Goal: Information Seeking & Learning: Learn about a topic

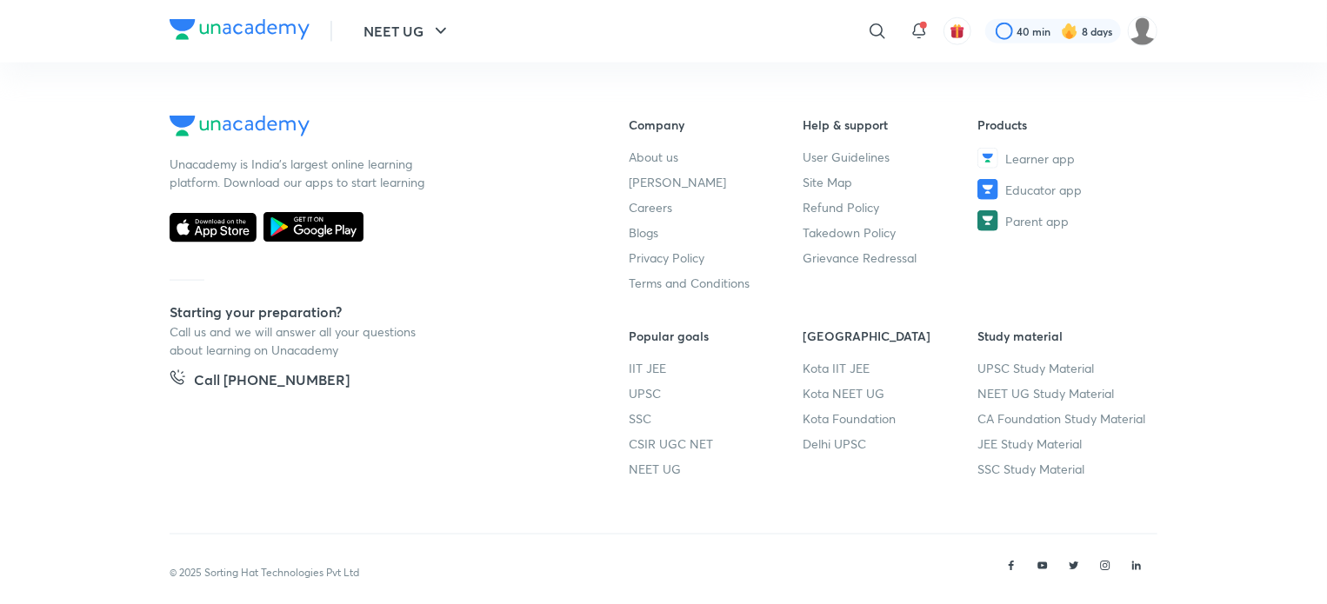
scroll to position [1009, 0]
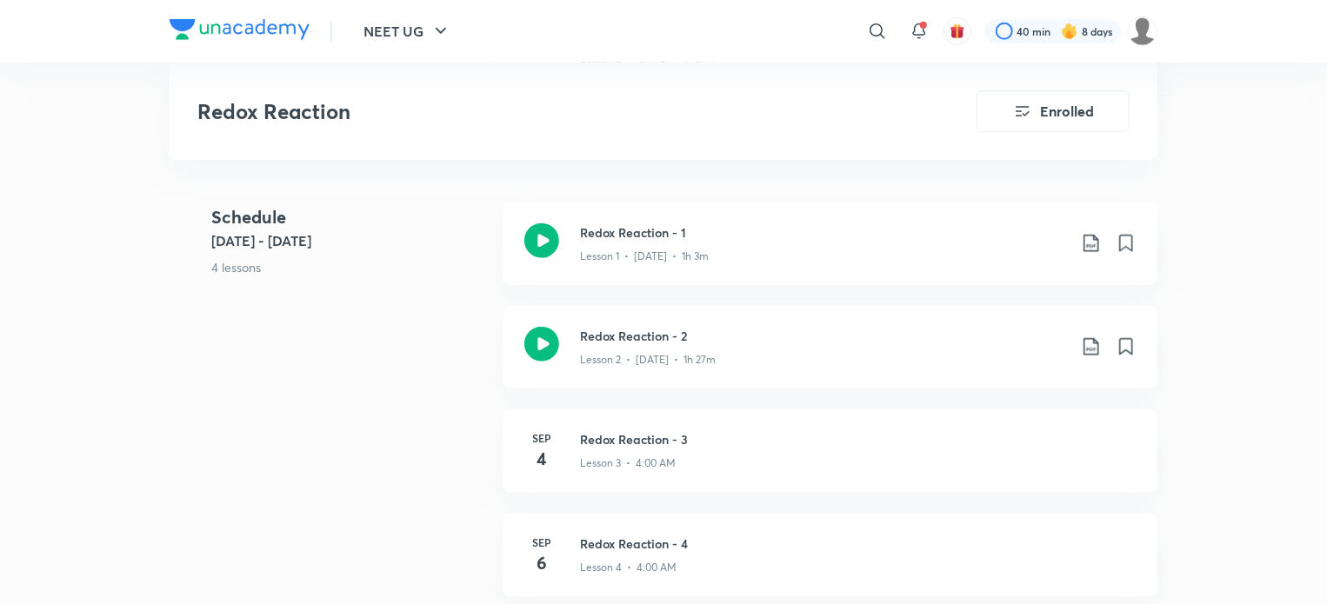
scroll to position [870, 0]
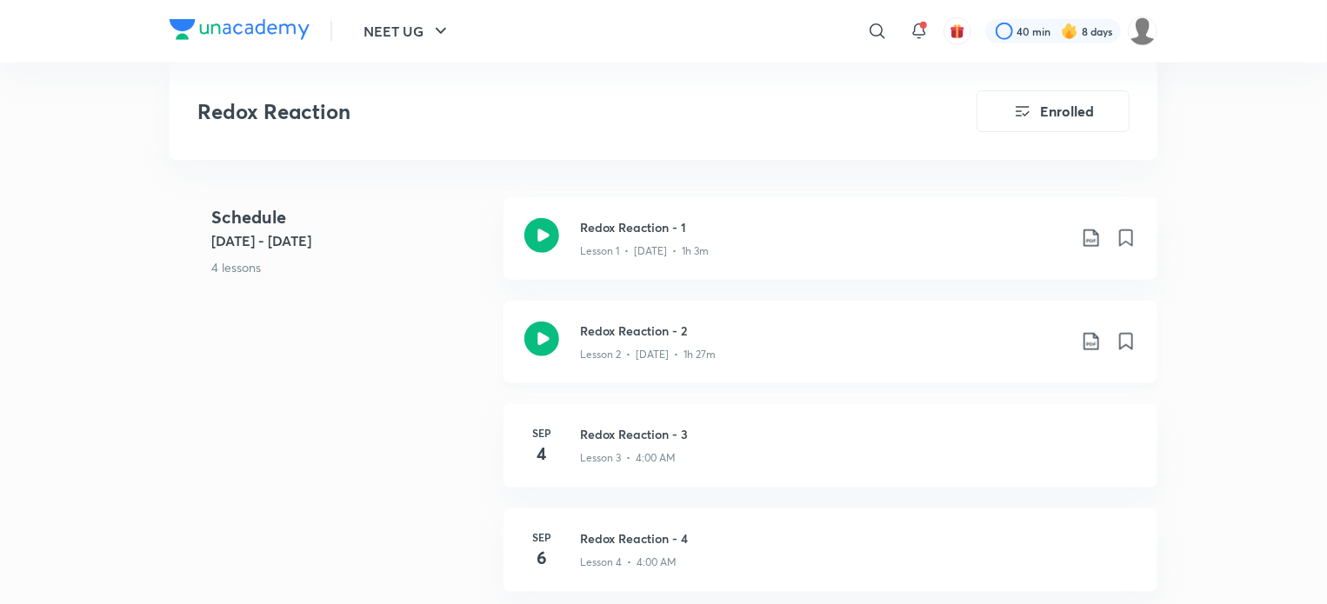
click at [622, 301] on div "Redox Reaction - 2 Lesson 2 • [DATE] • 1h 27m" at bounding box center [831, 342] width 654 height 83
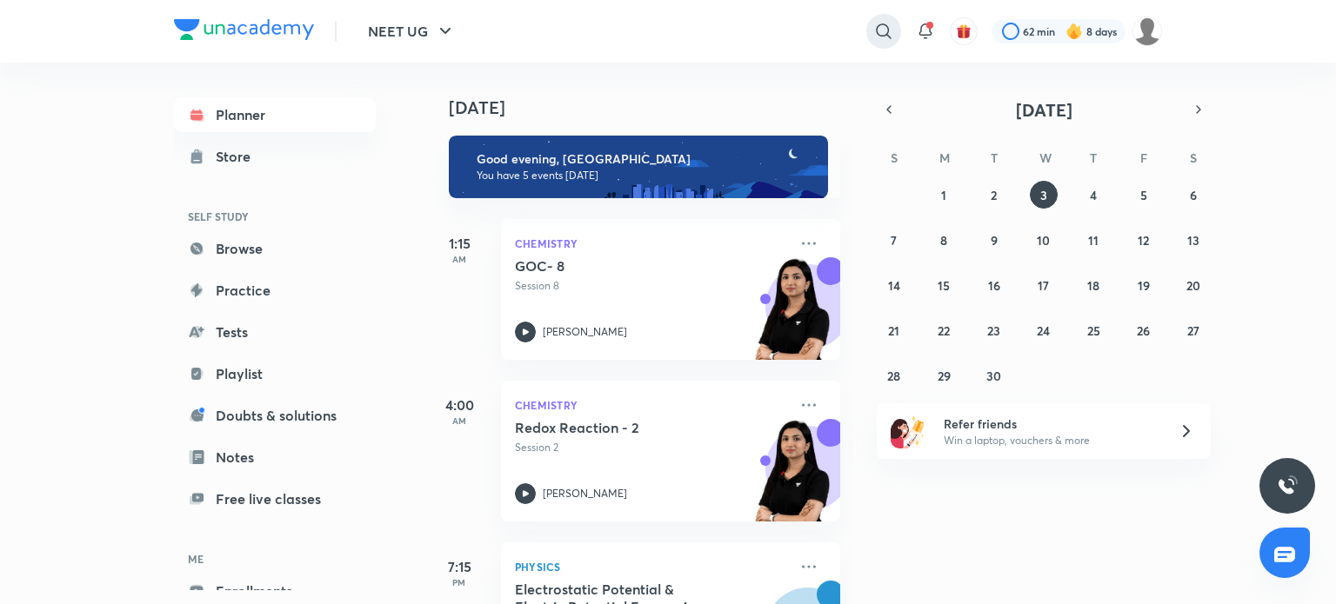
click at [880, 42] on div at bounding box center [883, 31] width 35 height 35
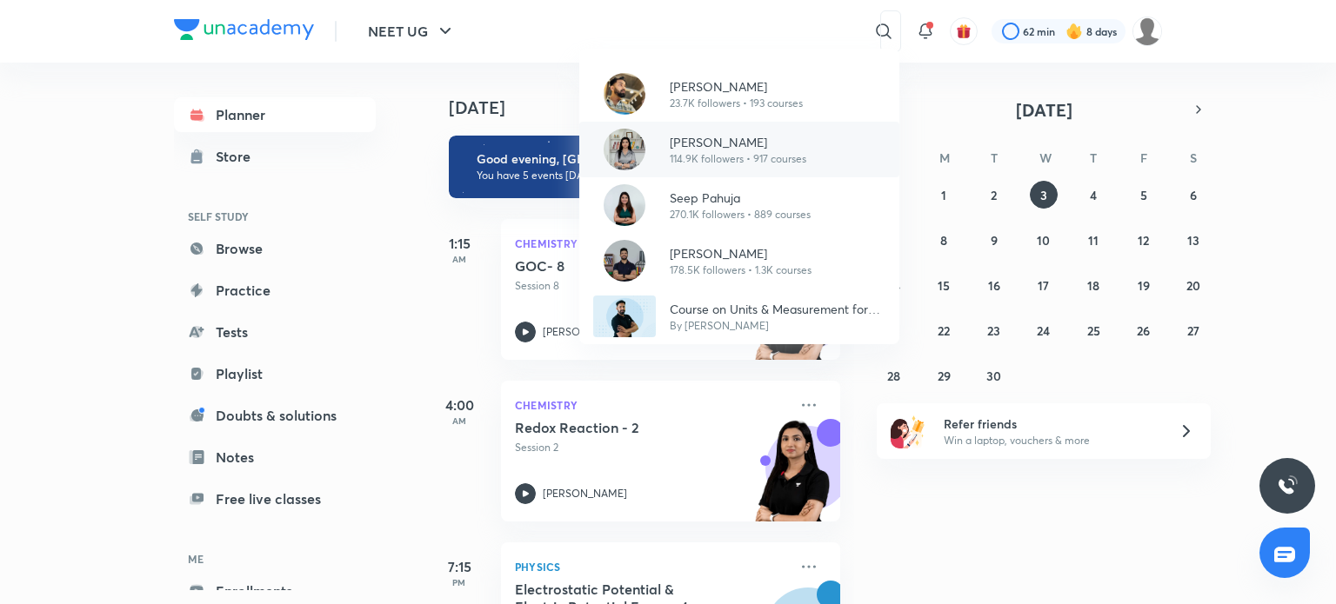
click at [798, 129] on div "Akansha Karnwal 114.9K followers • 917 courses" at bounding box center [739, 150] width 320 height 56
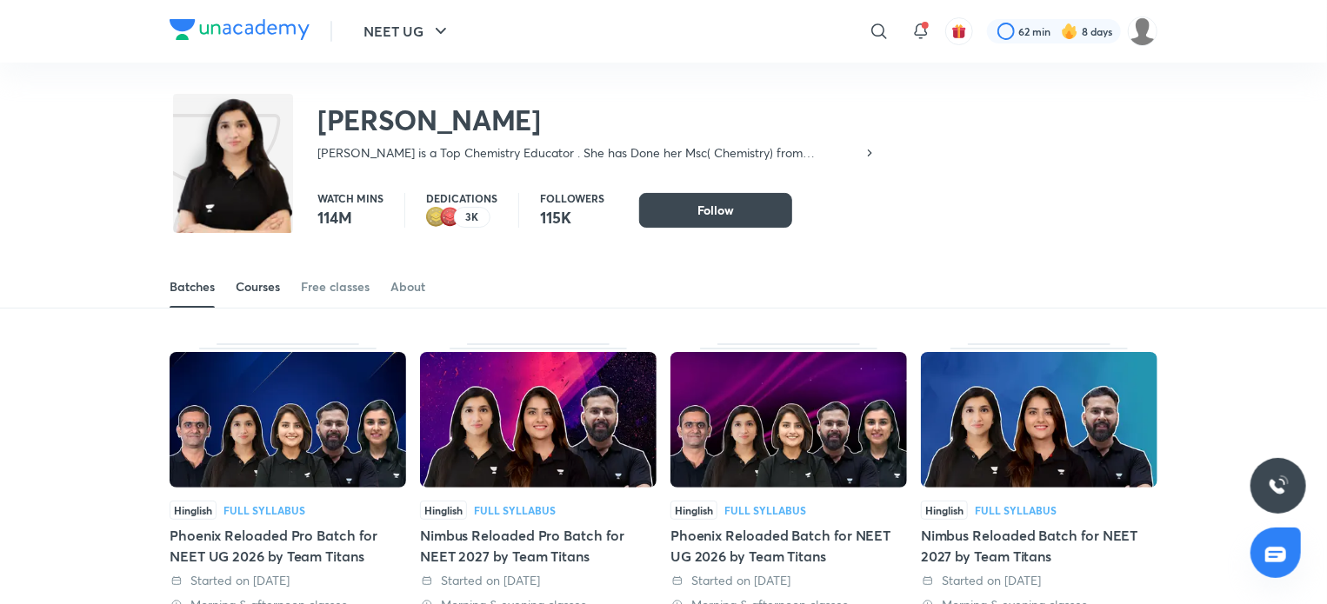
click at [275, 291] on div "Courses" at bounding box center [258, 286] width 44 height 17
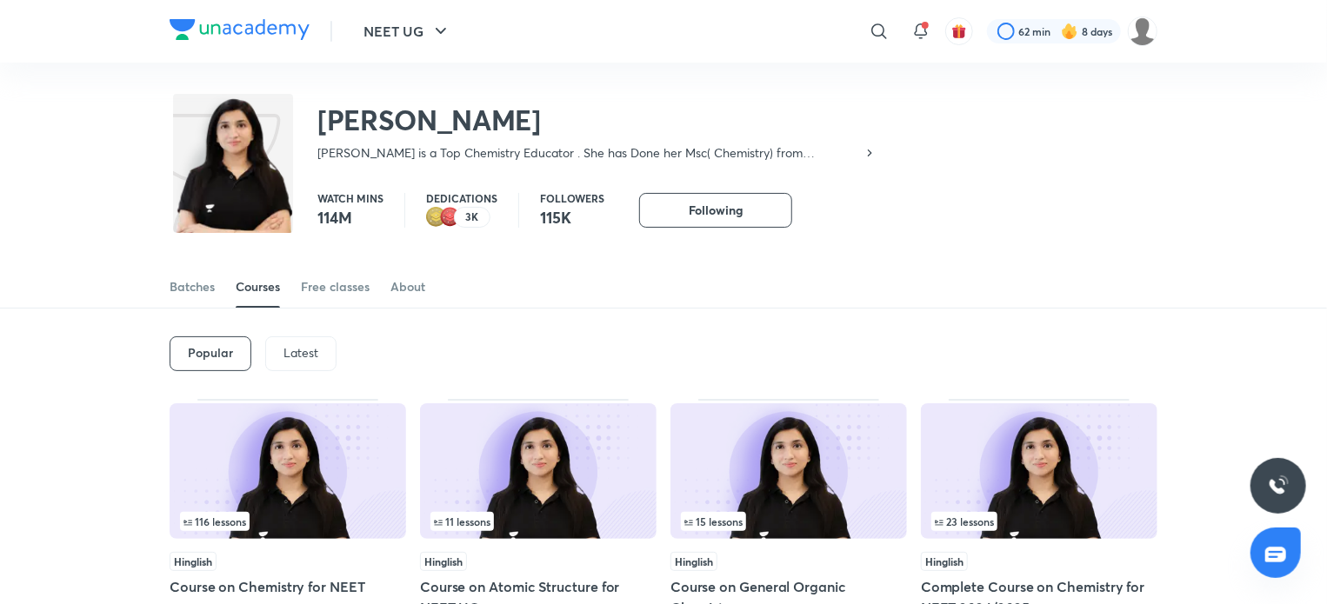
click at [294, 347] on p "Latest" at bounding box center [301, 353] width 35 height 14
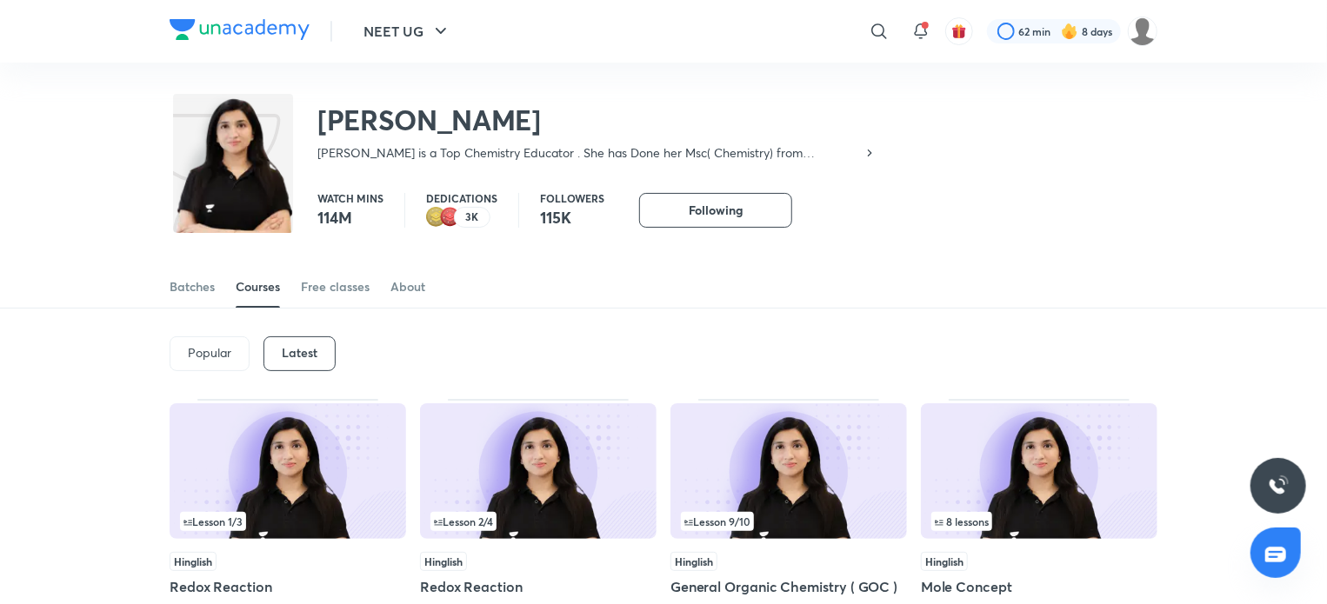
click at [811, 507] on img at bounding box center [789, 472] width 237 height 136
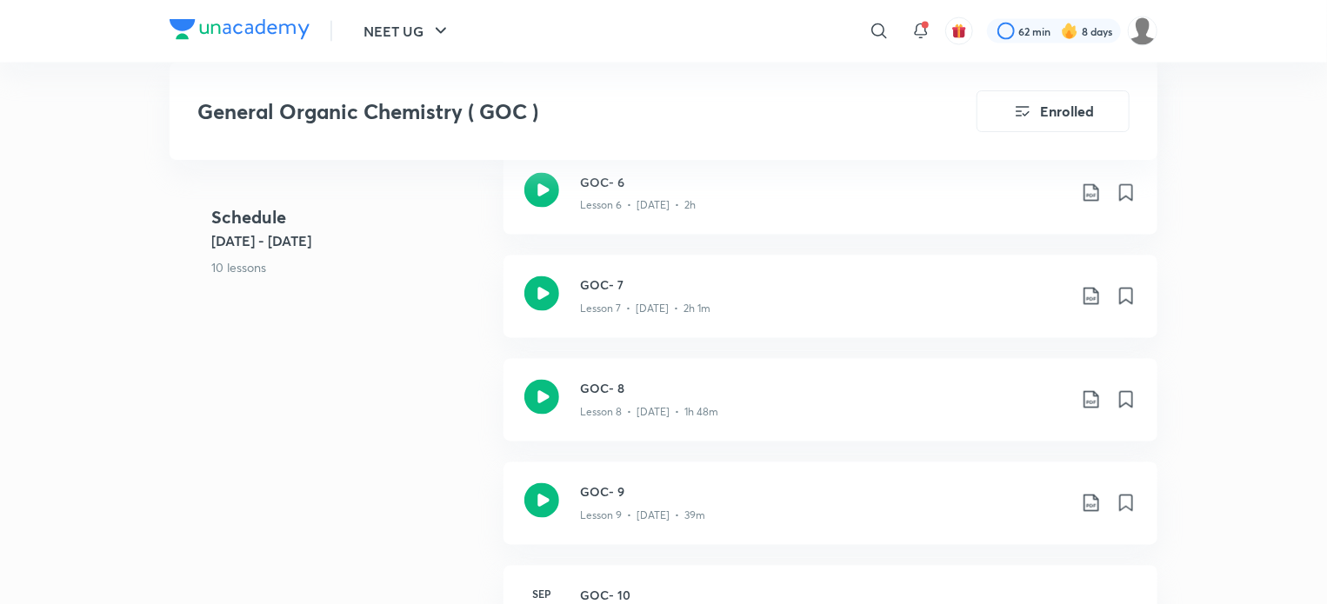
scroll to position [1461, 0]
click at [558, 294] on icon at bounding box center [541, 290] width 35 height 35
